Goal: Task Accomplishment & Management: Complete application form

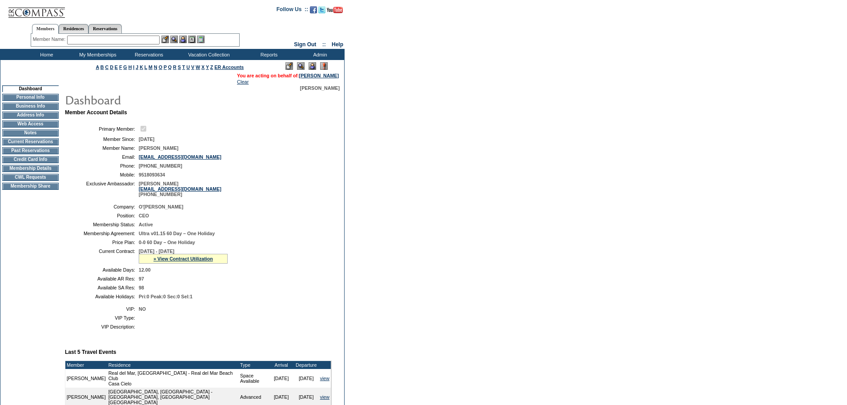
click at [42, 181] on td "CWL Requests" at bounding box center [30, 177] width 56 height 7
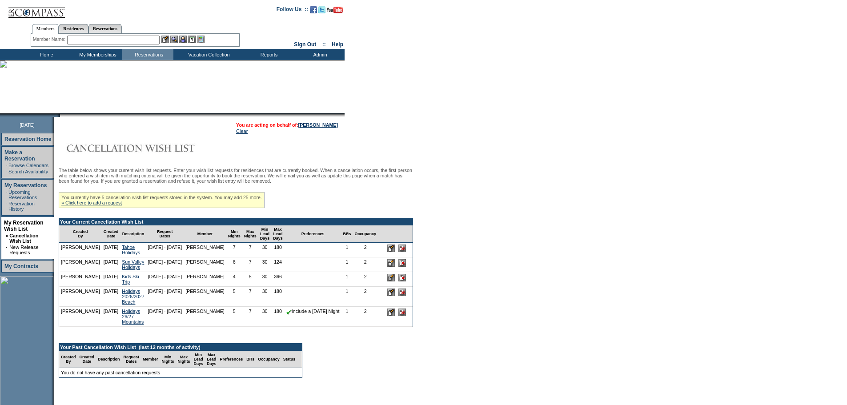
click at [124, 208] on div "You currently have 5 cancellation wish list requests stored in the system. You …" at bounding box center [162, 200] width 206 height 16
click at [122, 205] on link "» Click here to add a request" at bounding box center [91, 202] width 60 height 5
